Goal: Information Seeking & Learning: Learn about a topic

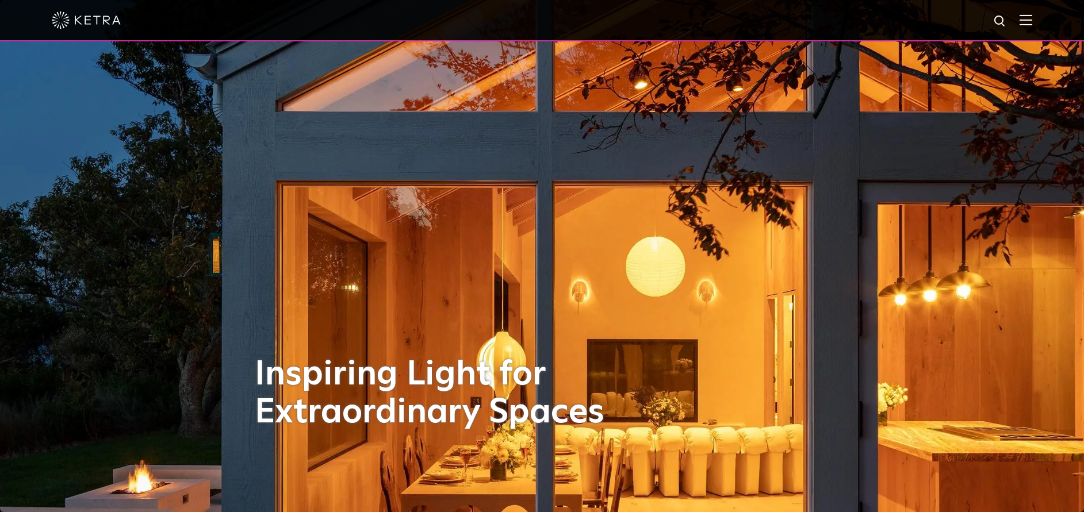
click at [1046, 21] on div at bounding box center [542, 20] width 1084 height 41
click at [1032, 22] on img at bounding box center [1026, 19] width 13 height 11
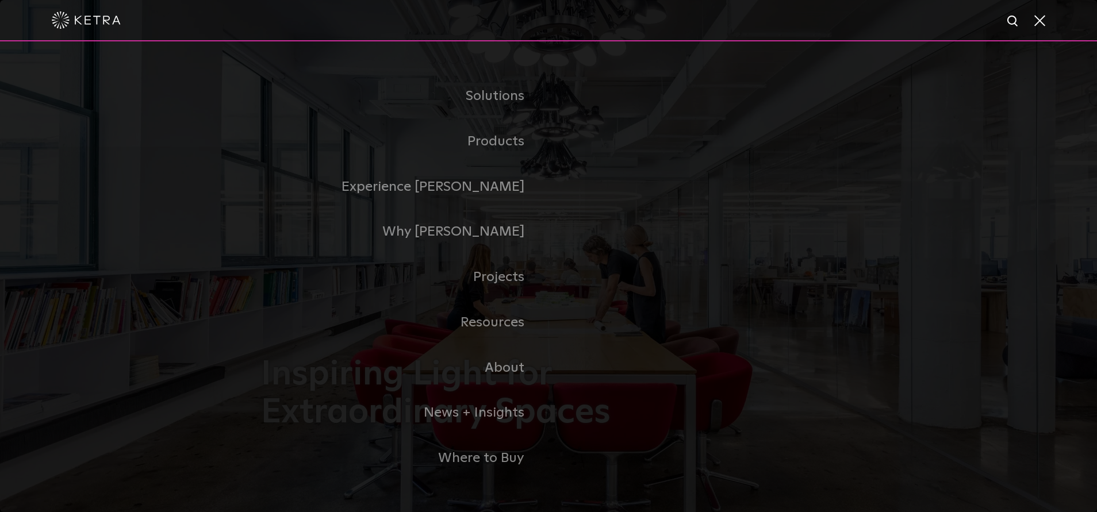
click at [0, 0] on link "Residential Products" at bounding box center [0, 0] width 0 height 0
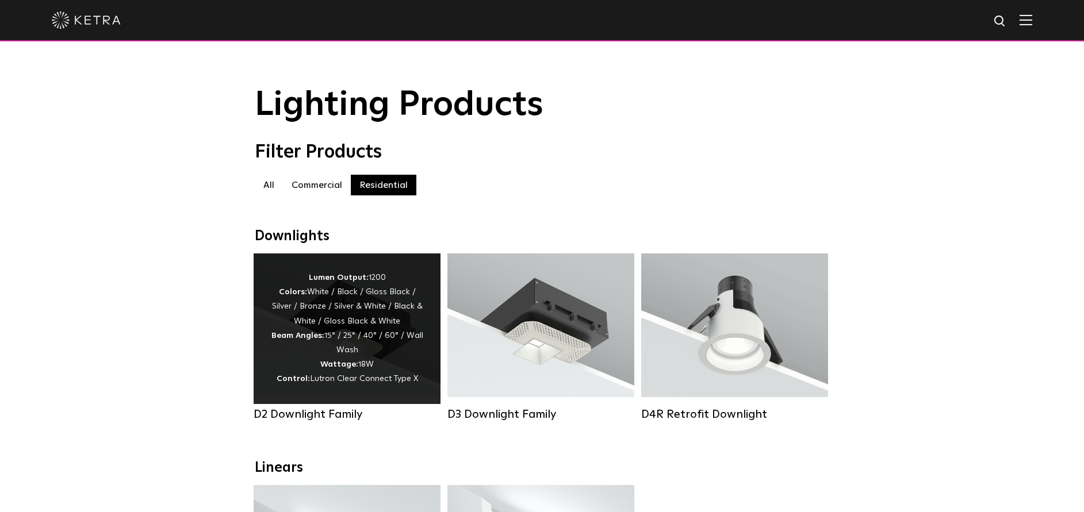
click at [310, 303] on div "Lumen Output: 1200 Colors: White / Black / Gloss Black / Silver / Bronze / Silv…" at bounding box center [347, 329] width 152 height 116
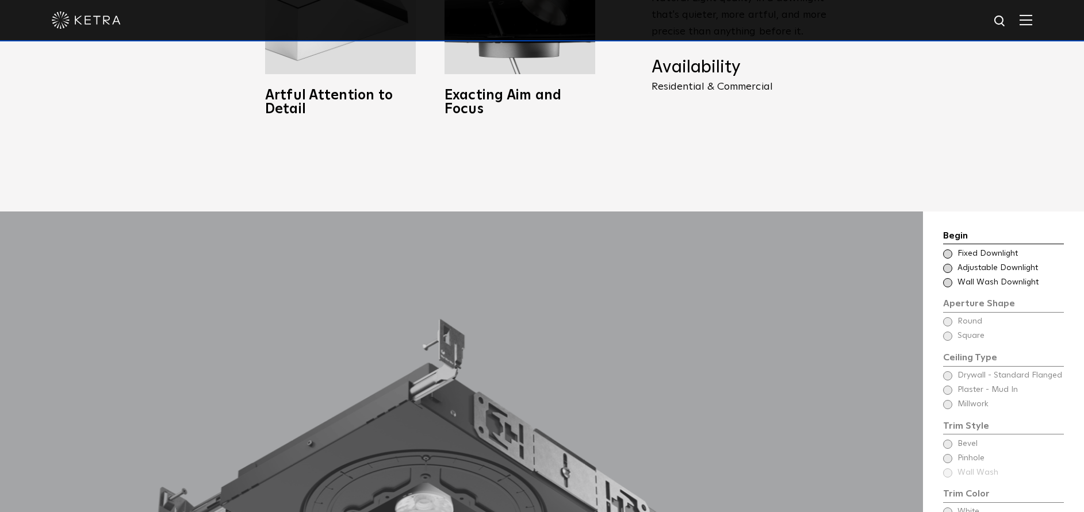
scroll to position [1122, 0]
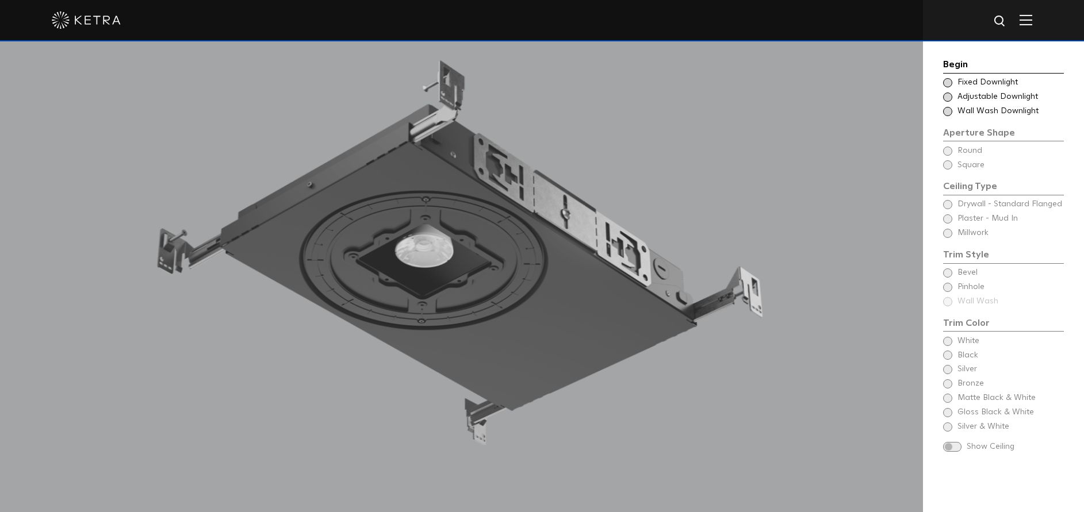
click at [951, 100] on div "Choose Aperture Shape Adjustable Downlight" at bounding box center [1003, 97] width 121 height 12
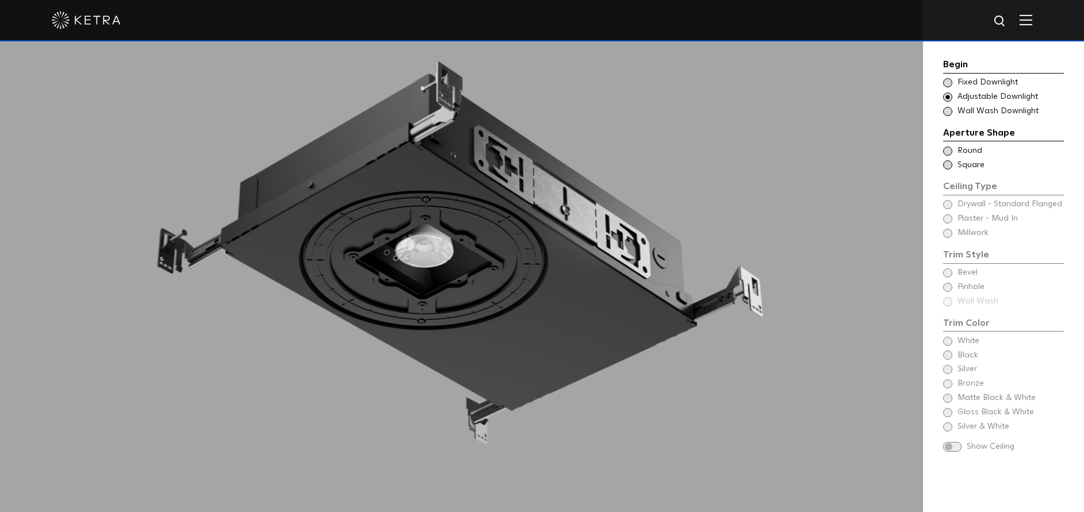
click at [949, 112] on span at bounding box center [947, 111] width 9 height 9
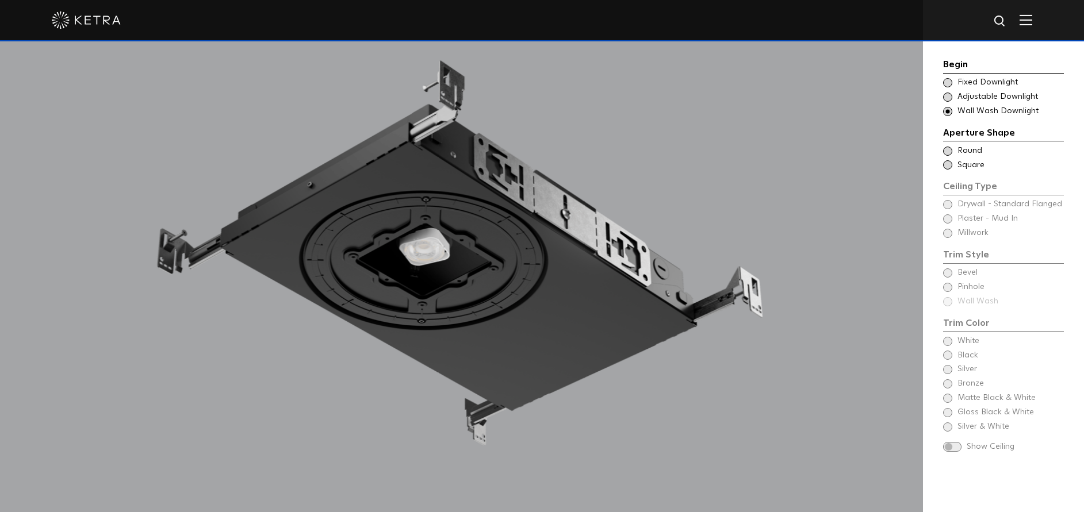
click at [950, 154] on span at bounding box center [947, 151] width 9 height 9
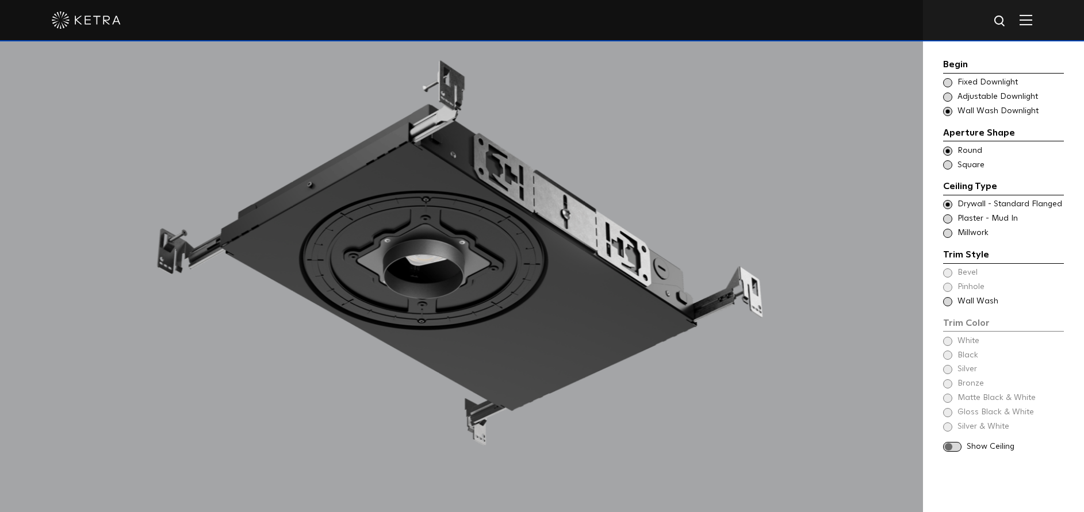
click at [954, 94] on div "Choose Aperture Shape Adjustable Downlight" at bounding box center [1003, 97] width 121 height 12
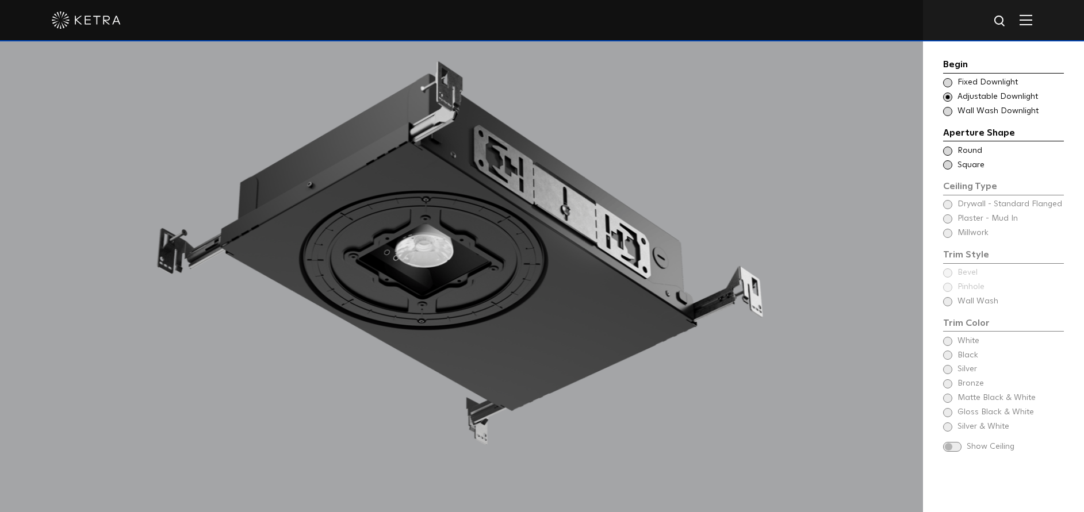
click at [946, 151] on span at bounding box center [947, 151] width 9 height 9
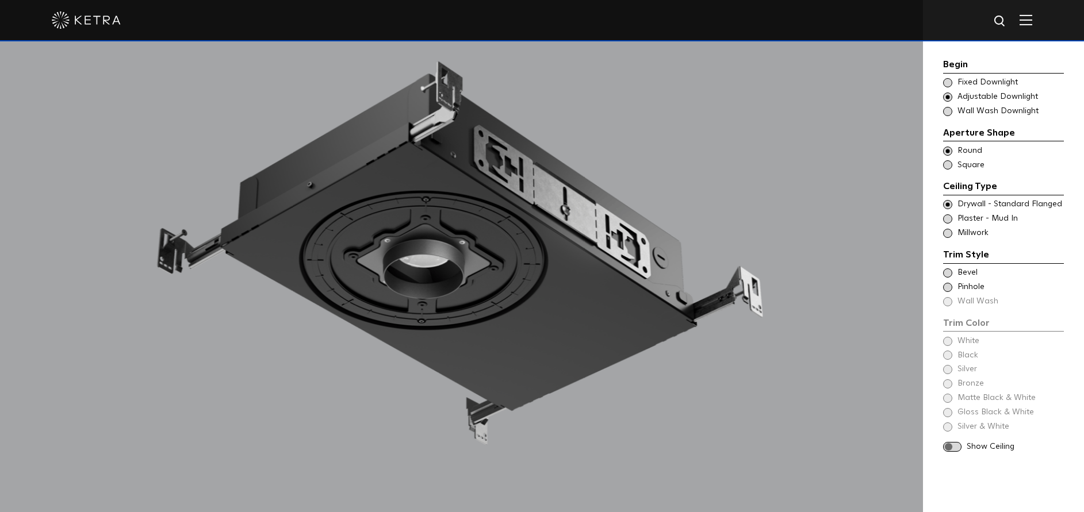
click at [949, 275] on span at bounding box center [947, 273] width 9 height 9
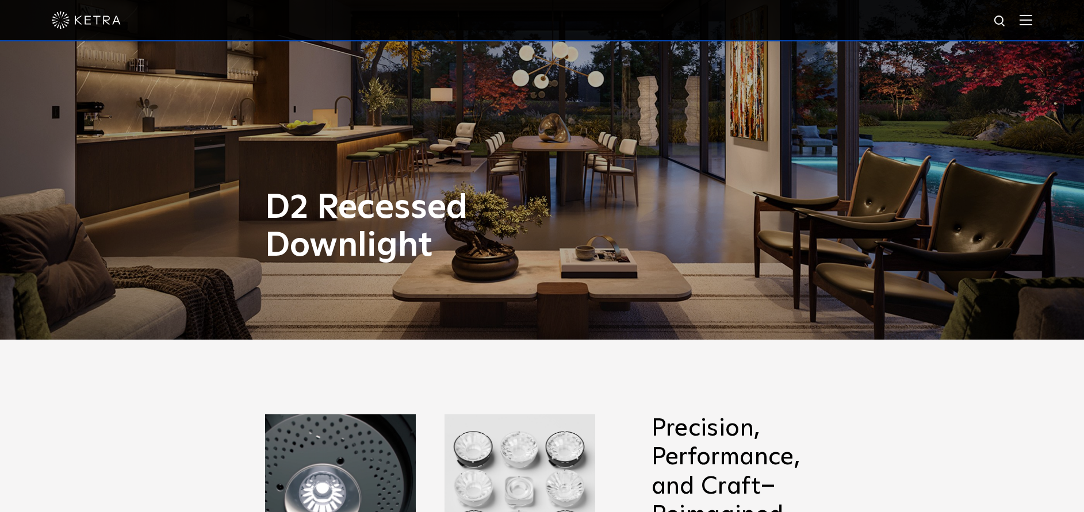
scroll to position [0, 0]
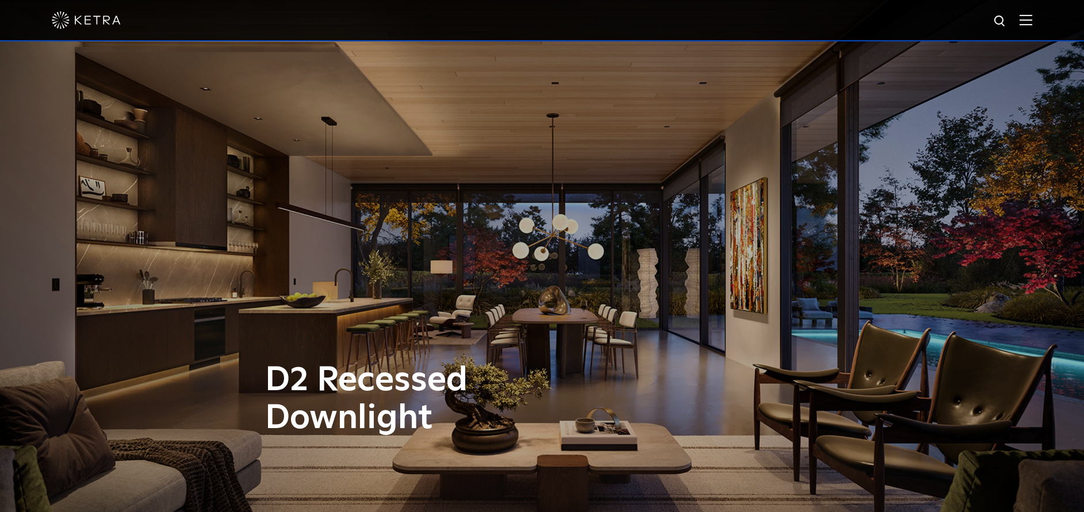
click at [1032, 30] on div at bounding box center [542, 20] width 981 height 40
drag, startPoint x: 1039, startPoint y: 30, endPoint x: 1031, endPoint y: 20, distance: 12.3
click at [1031, 20] on div at bounding box center [542, 20] width 981 height 40
click at [1032, 19] on img at bounding box center [1026, 19] width 13 height 11
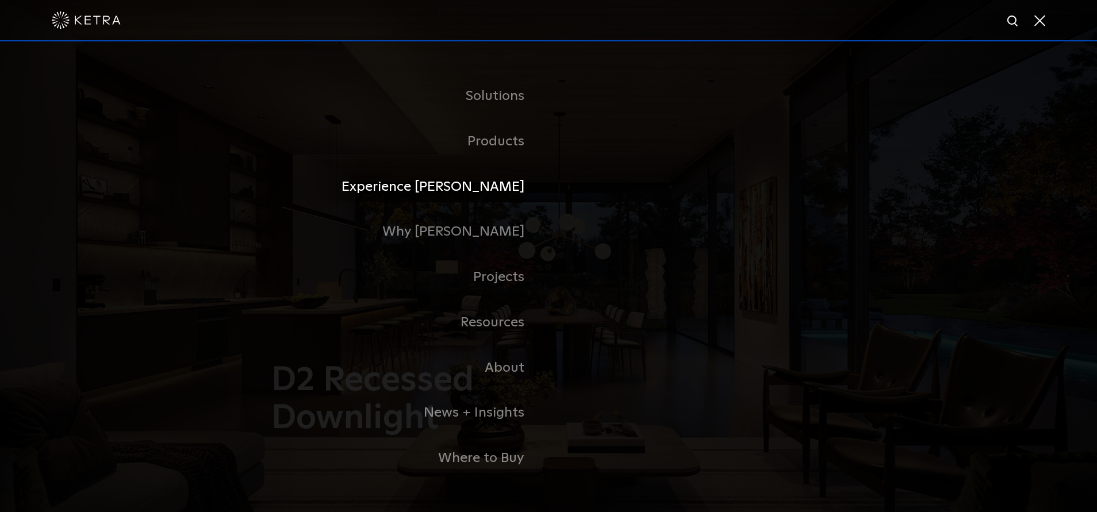
click at [500, 193] on link "Experience [PERSON_NAME]" at bounding box center [405, 186] width 288 height 45
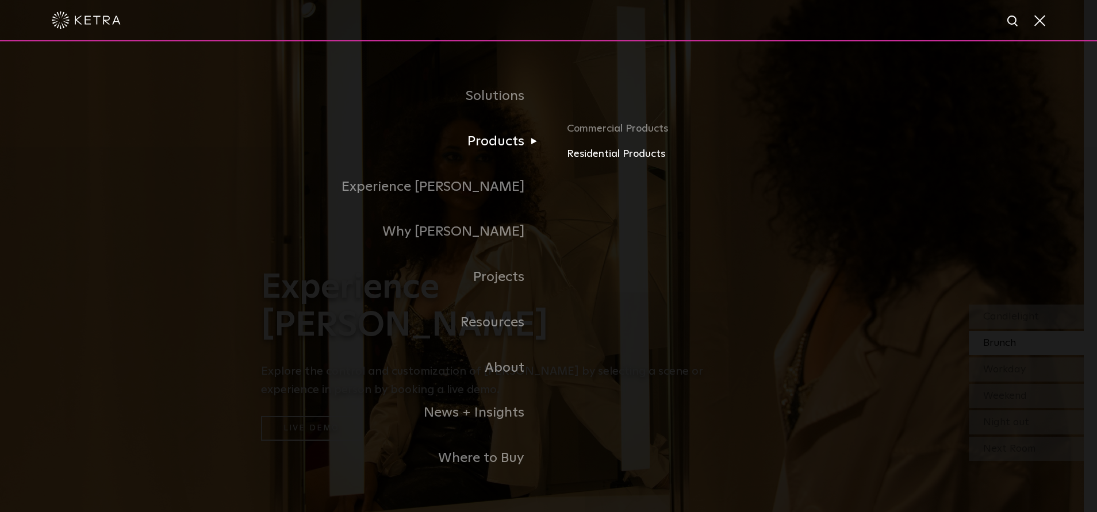
click at [615, 151] on link "Residential Products" at bounding box center [701, 154] width 269 height 17
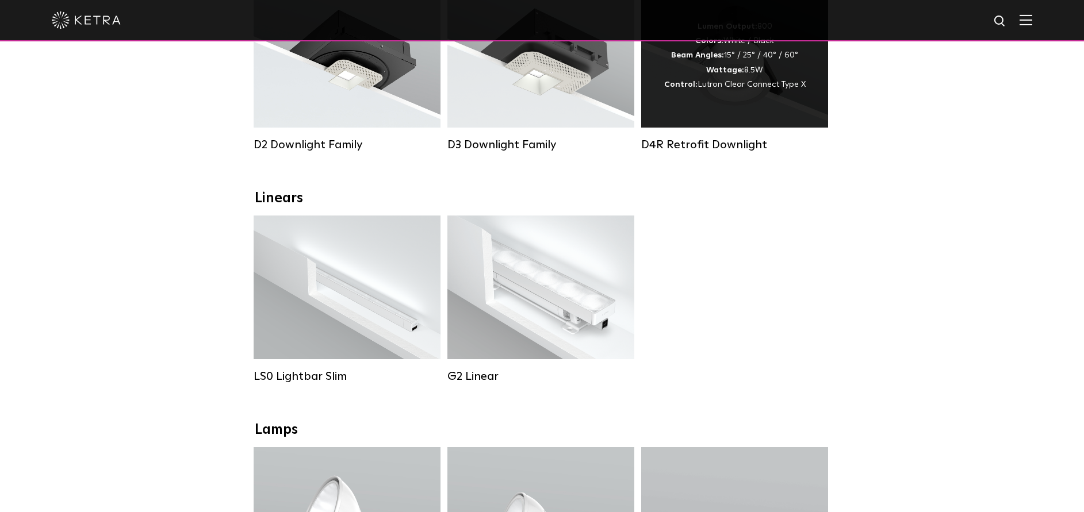
scroll to position [345, 0]
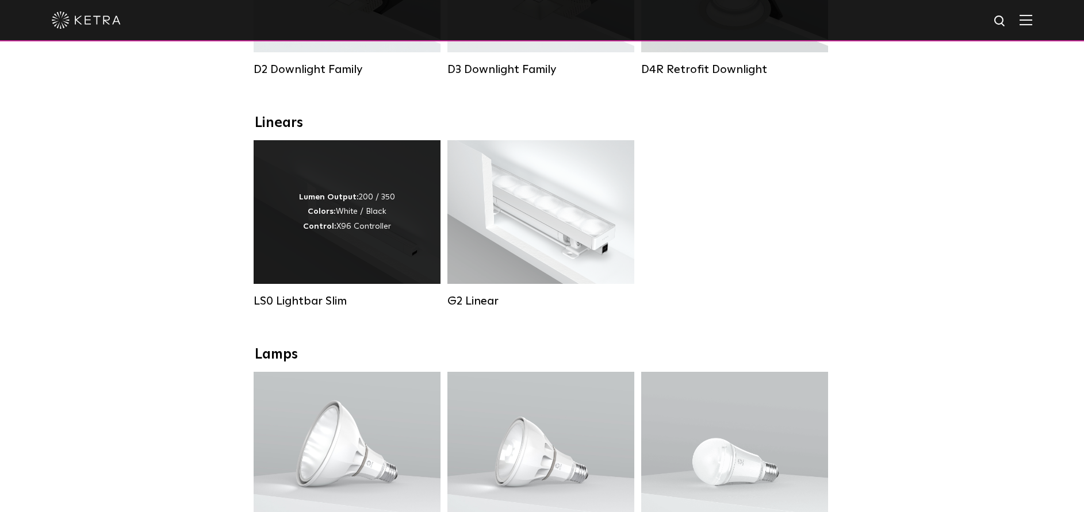
click at [286, 220] on div "Lumen Output: 200 / 350 Colors: White / Black Control: X96 Controller" at bounding box center [347, 212] width 187 height 144
